Goal: Task Accomplishment & Management: Use online tool/utility

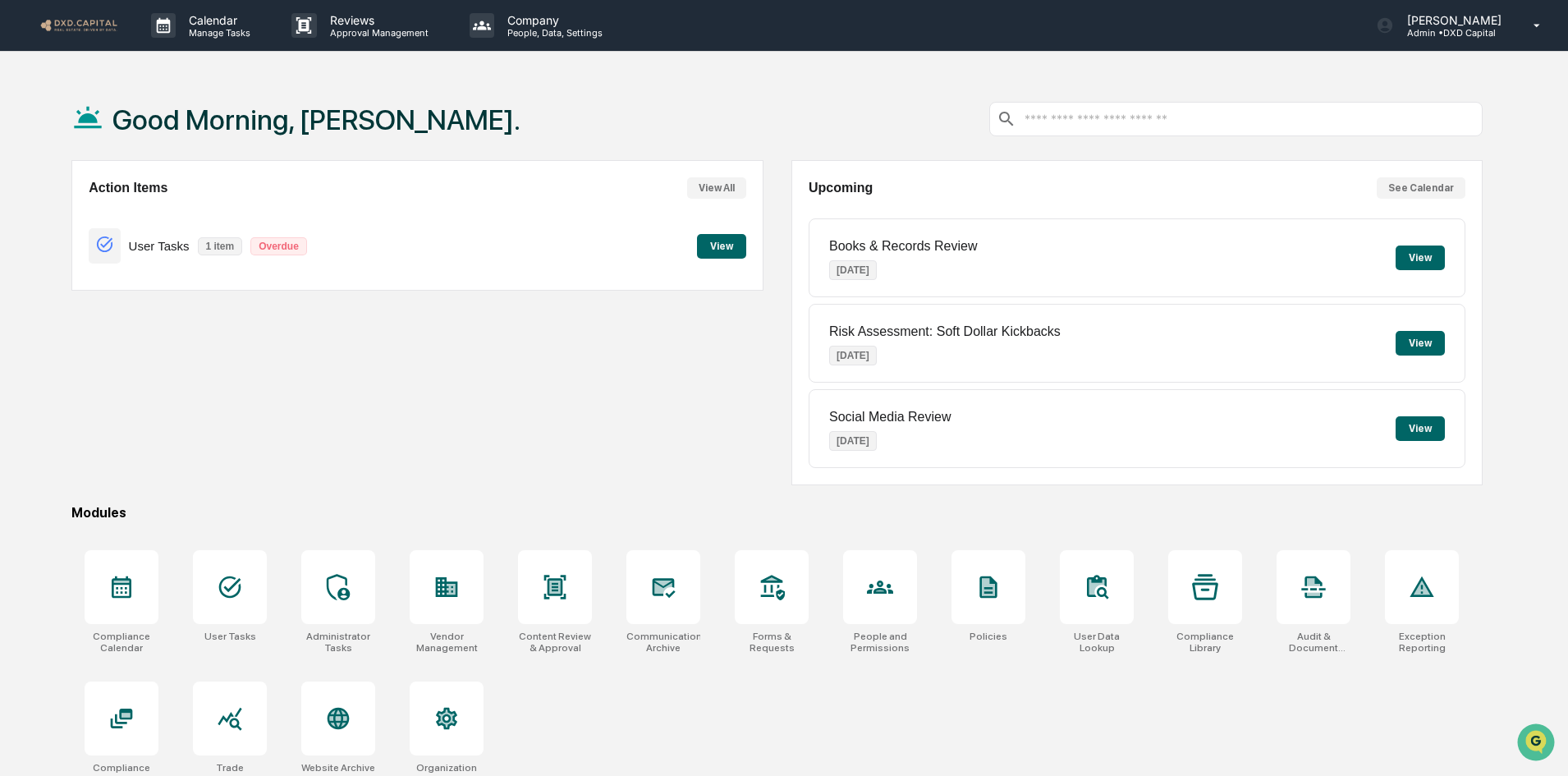
click at [725, 253] on button "View" at bounding box center [721, 245] width 49 height 24
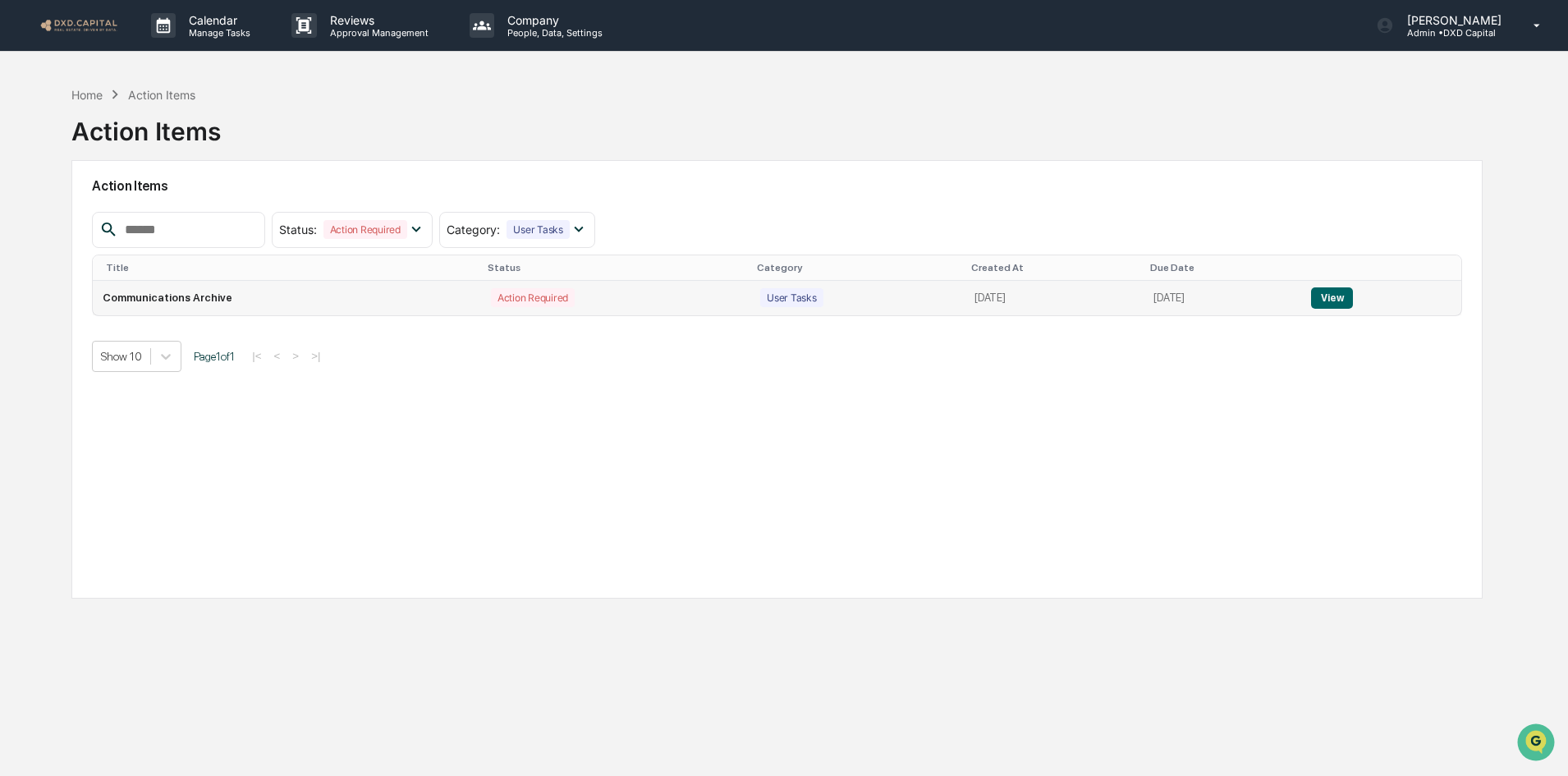
click at [1336, 305] on button "View" at bounding box center [1331, 298] width 42 height 21
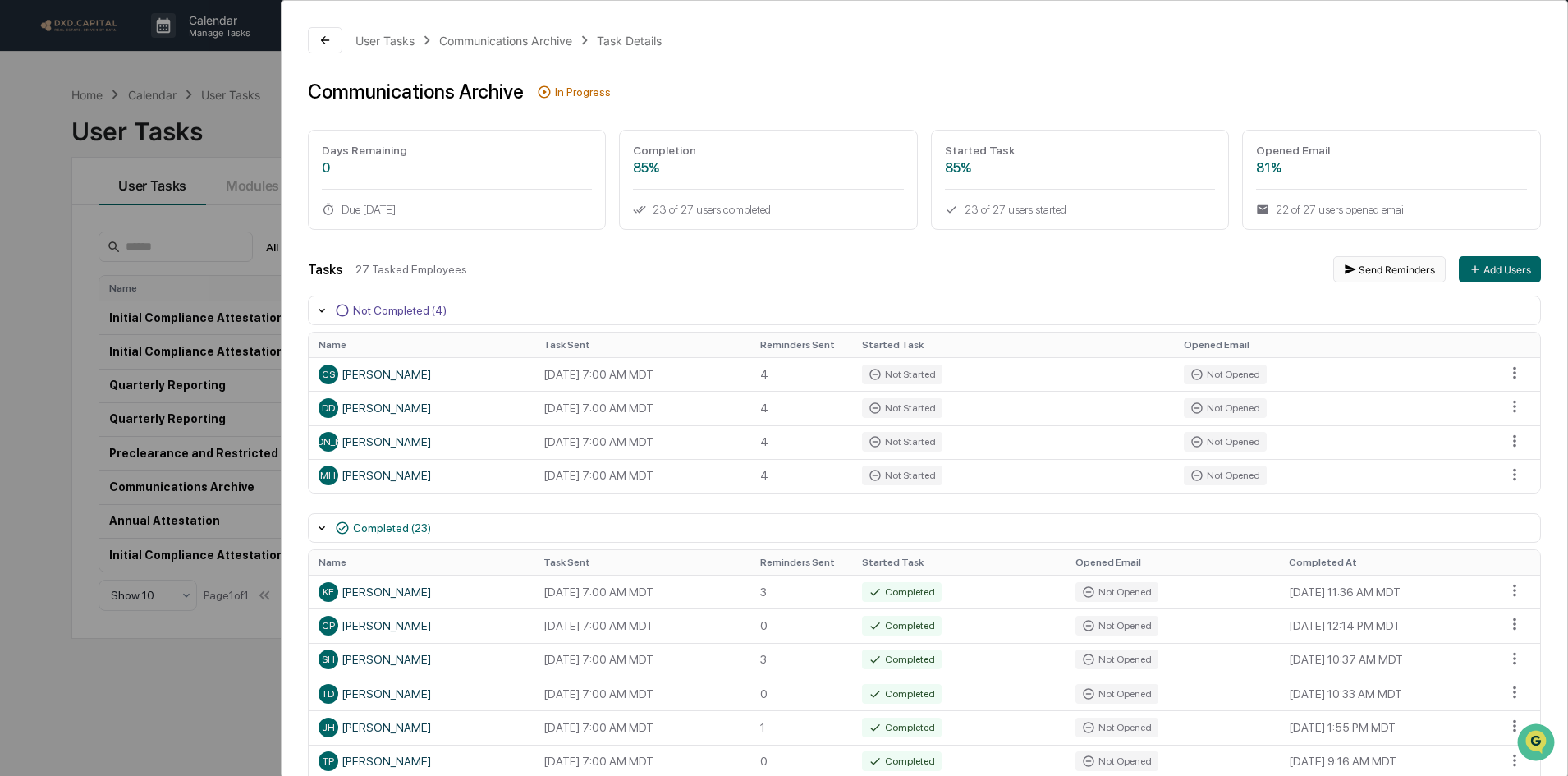
click at [1389, 263] on button "Send Reminders" at bounding box center [1390, 269] width 112 height 26
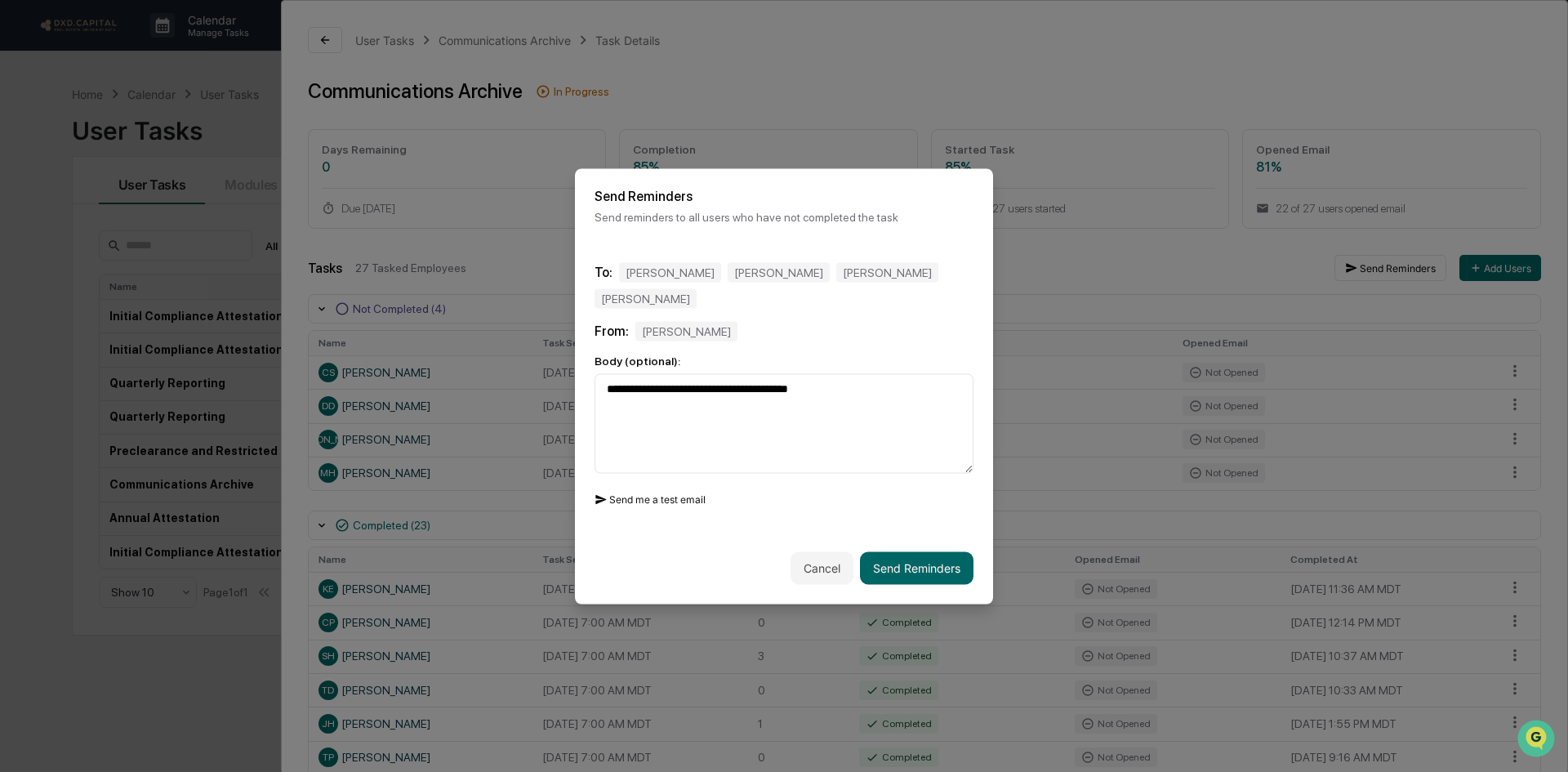
click at [630, 487] on button "Send me a test email" at bounding box center [649, 499] width 111 height 26
drag, startPoint x: 742, startPoint y: 374, endPoint x: 709, endPoint y: 377, distance: 33.1
click at [709, 377] on textarea "**********" at bounding box center [784, 423] width 379 height 99
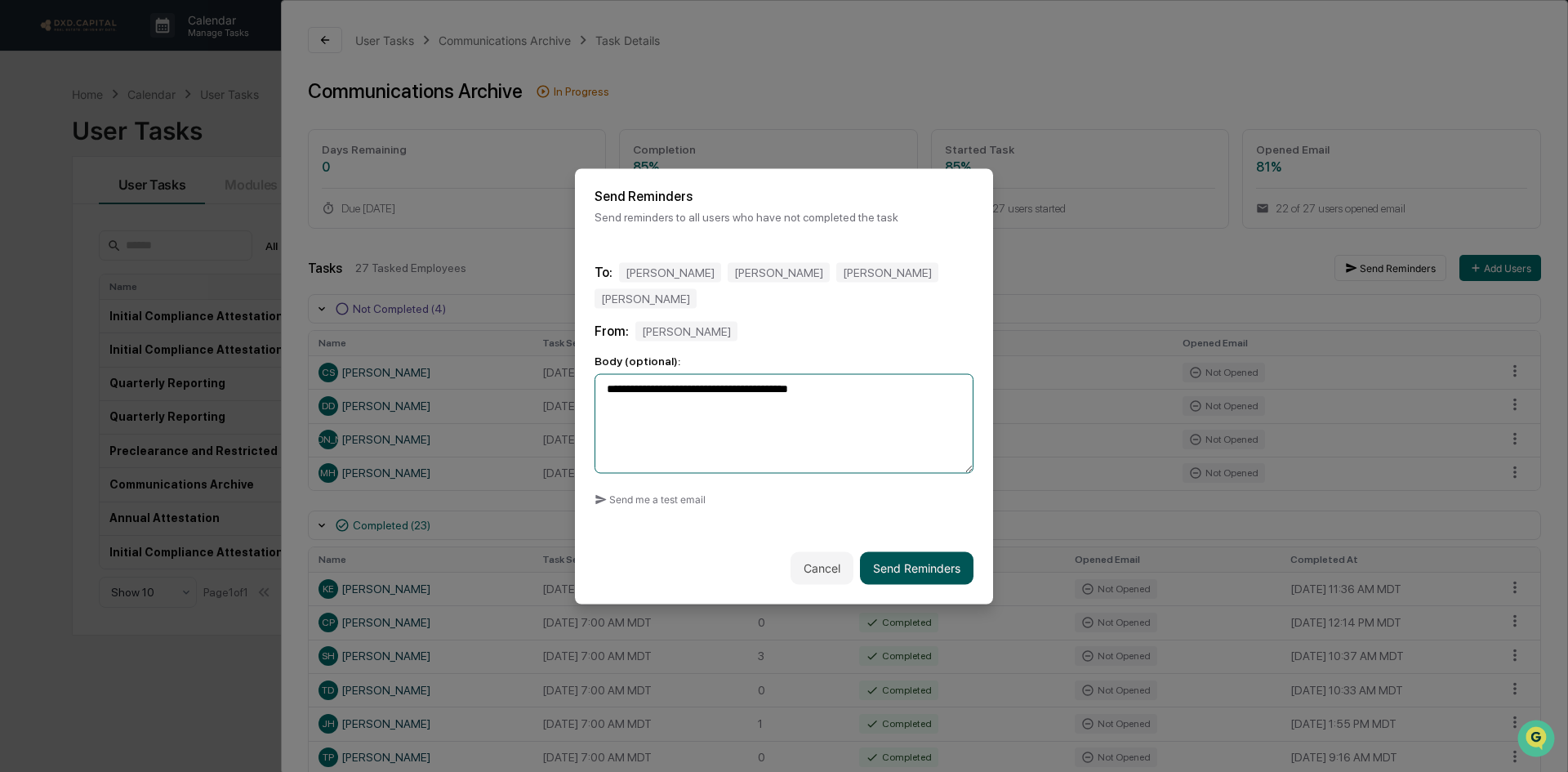
type textarea "**********"
click at [933, 565] on button "Send Reminders" at bounding box center [917, 567] width 114 height 33
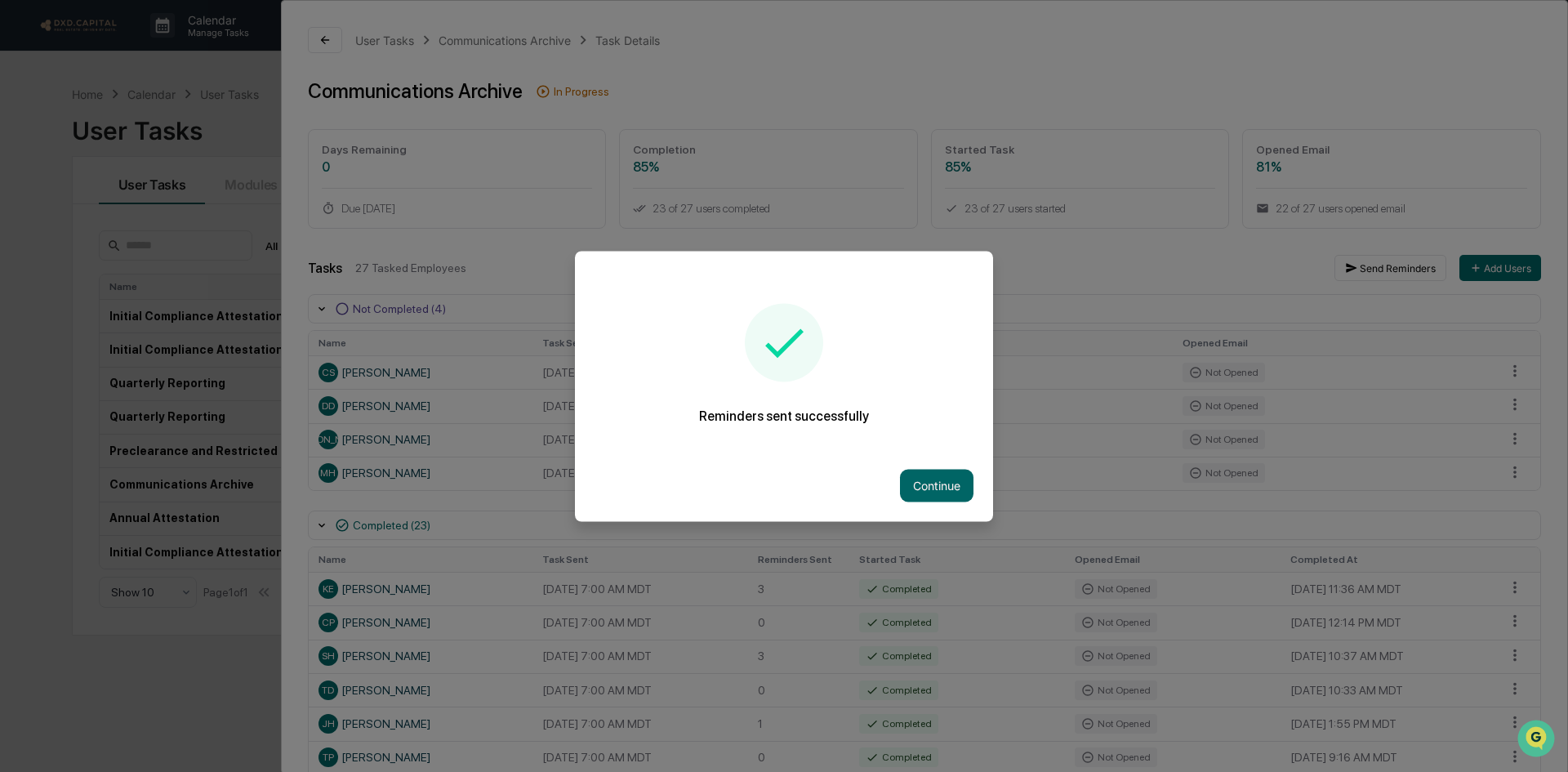
click at [922, 498] on button "Continue" at bounding box center [937, 485] width 73 height 33
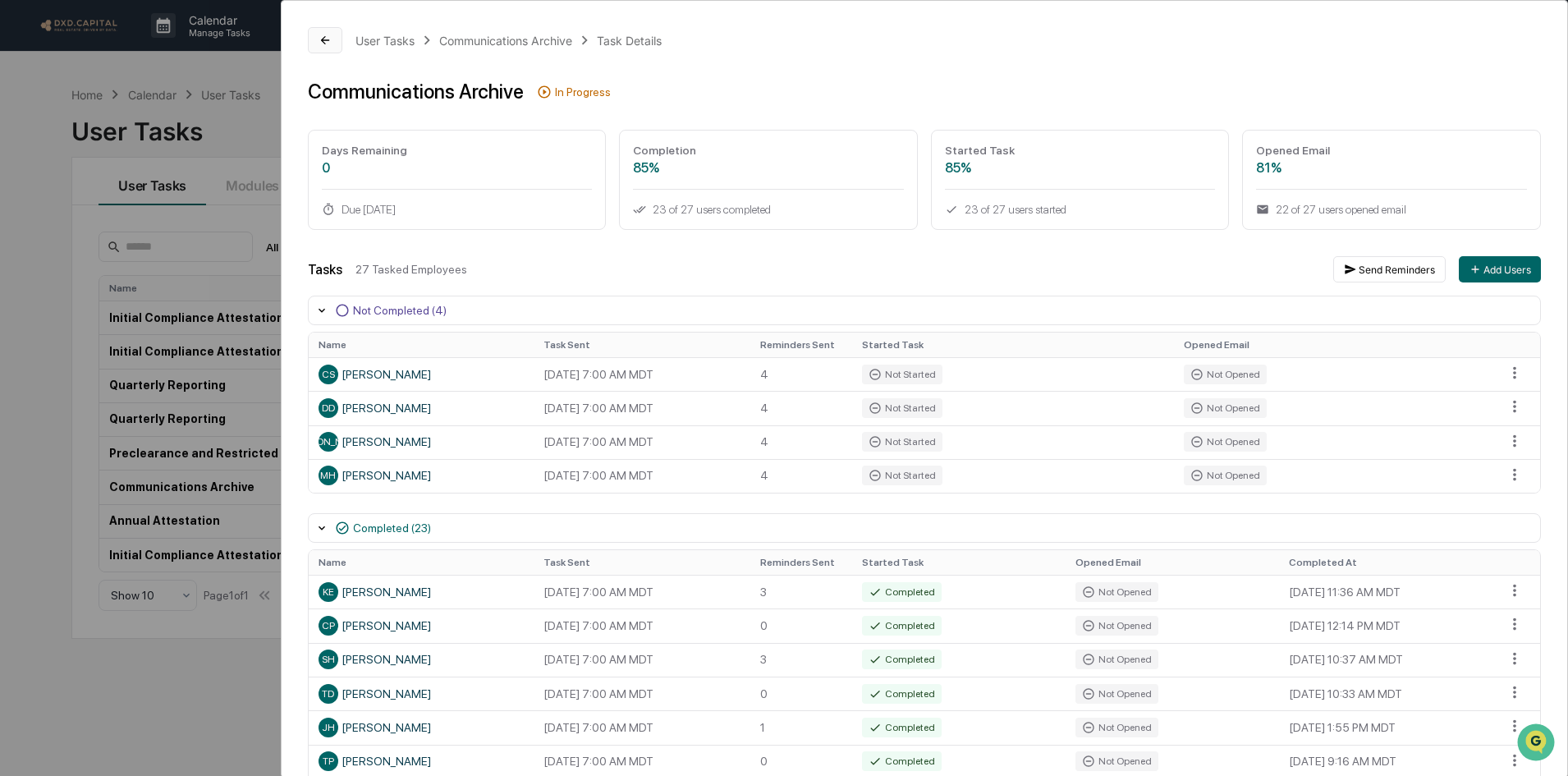
click at [324, 36] on icon at bounding box center [325, 41] width 14 height 14
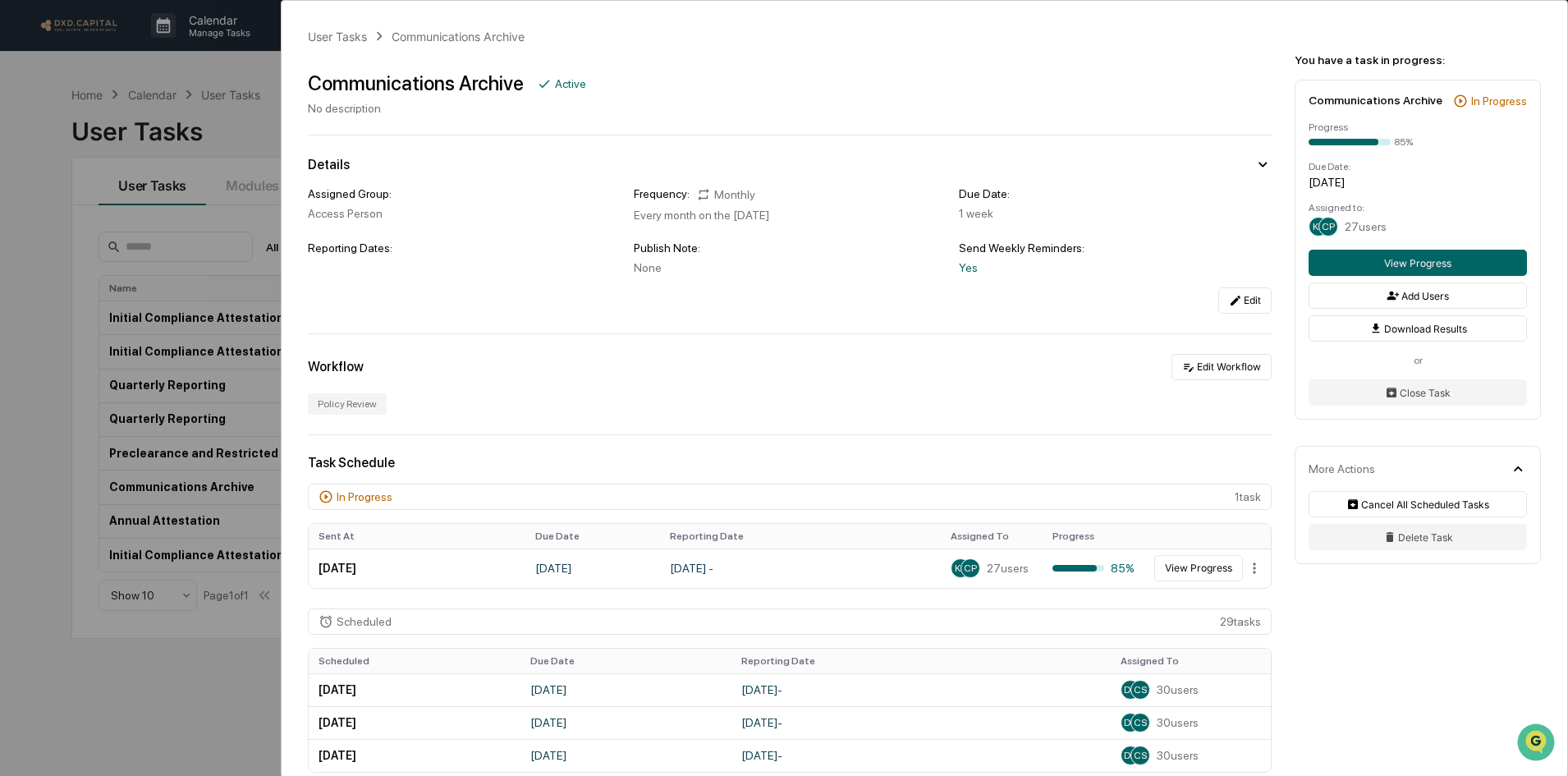
click at [84, 88] on div "User Tasks Communications Archive Communications Archive Active No description …" at bounding box center [784, 388] width 1568 height 776
